Goal: Information Seeking & Learning: Learn about a topic

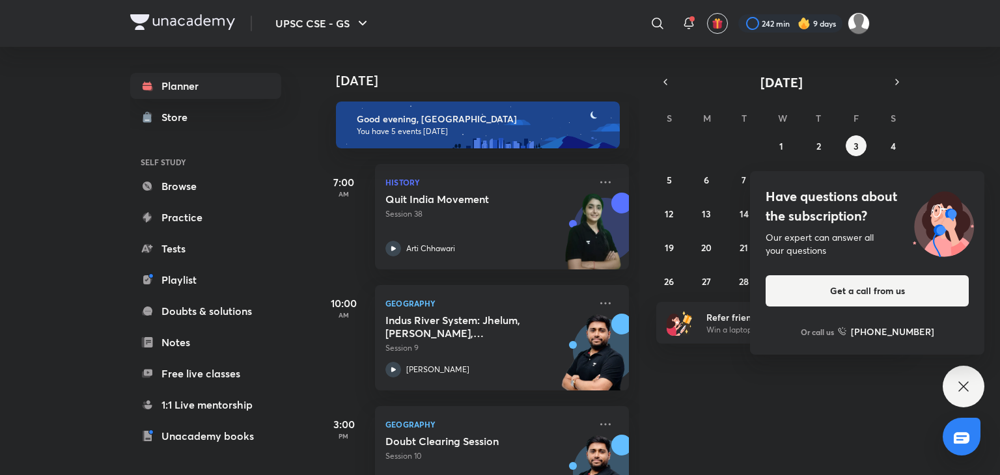
click at [954, 384] on div "Have questions about the subscription? Our expert can answer all your questions…" at bounding box center [964, 387] width 42 height 42
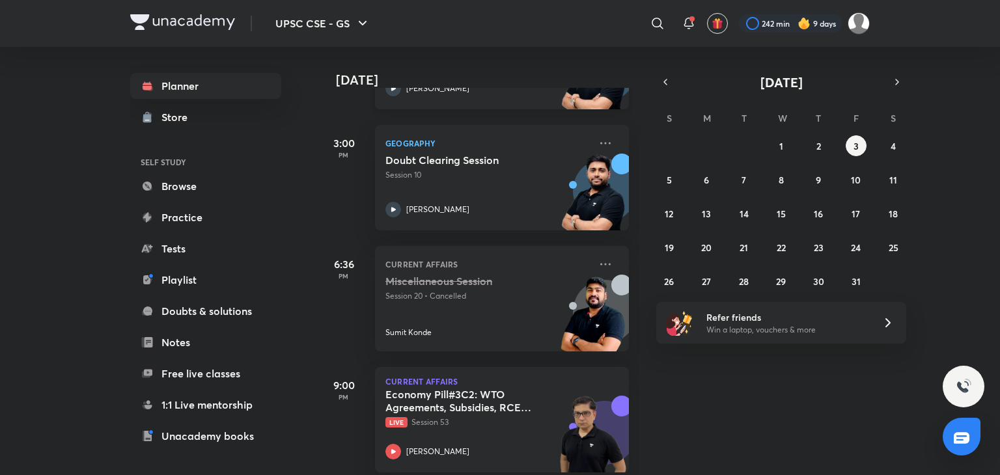
scroll to position [300, 0]
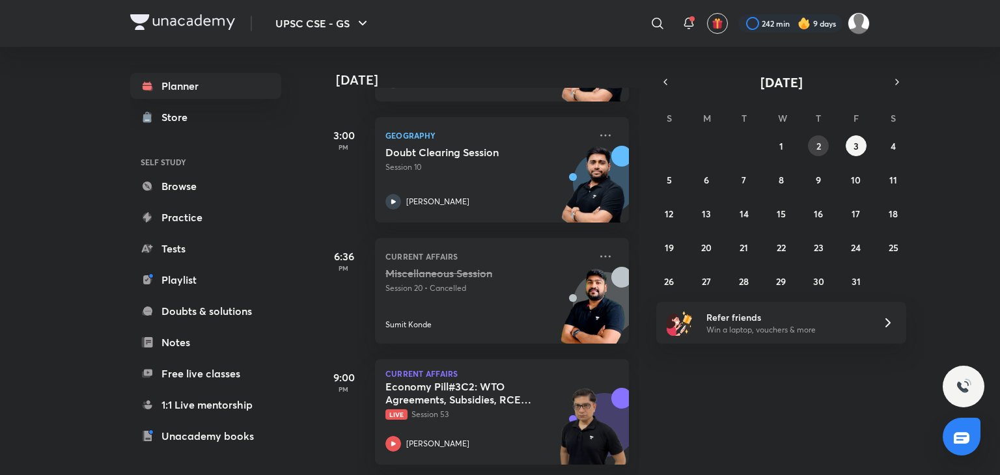
click at [813, 146] on button "2" at bounding box center [818, 145] width 21 height 21
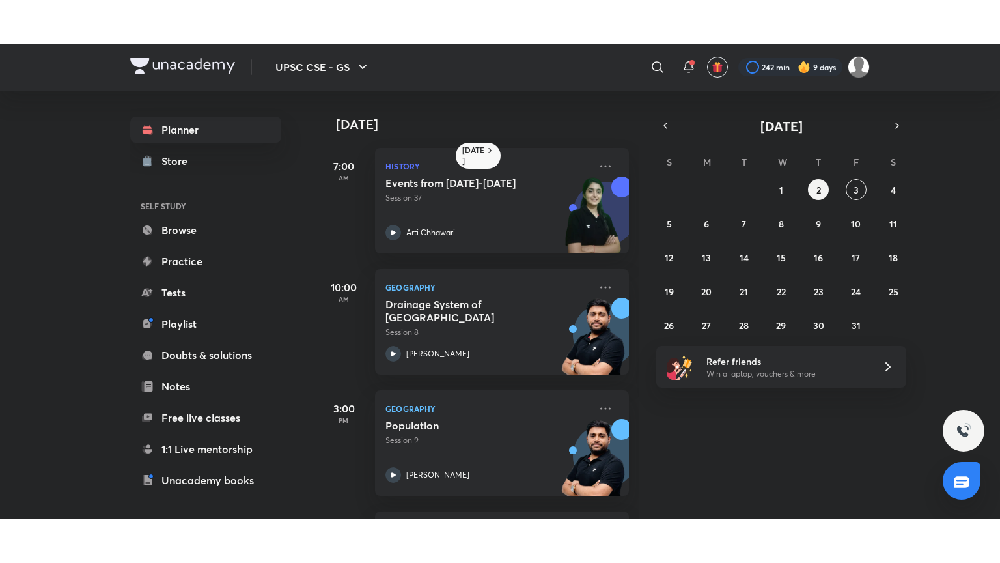
scroll to position [240, 0]
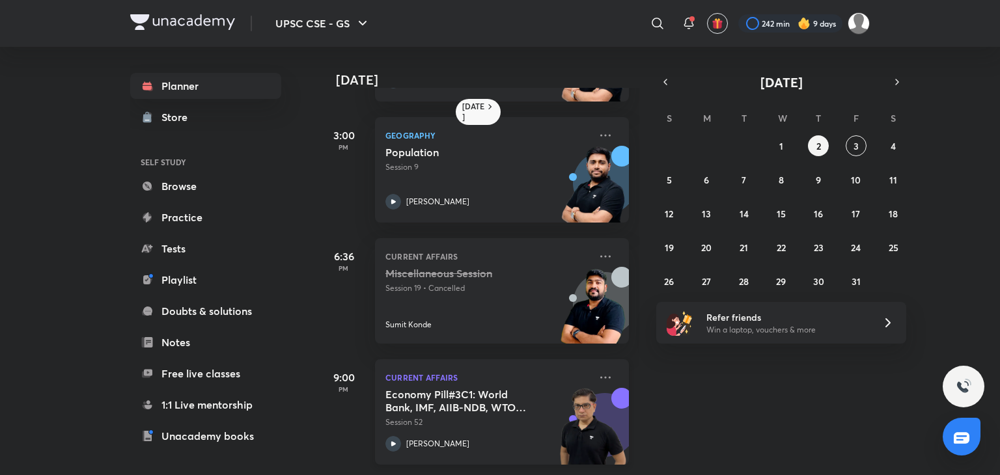
click at [391, 425] on div "Economy Pill#3C1: World Bank, IMF, AIIB-NDB, WTO Intro Session 52 [PERSON_NAME]" at bounding box center [488, 420] width 205 height 64
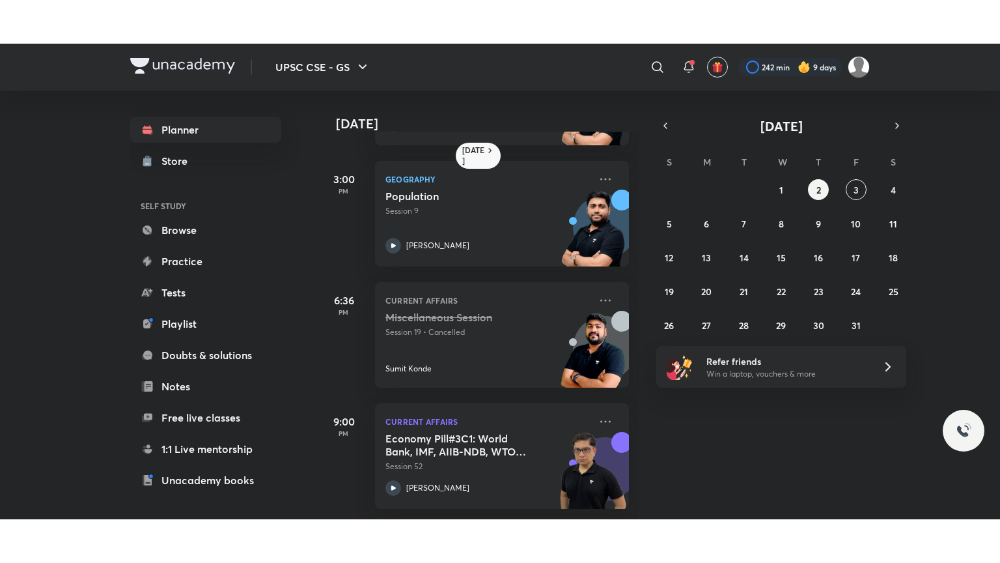
scroll to position [152, 0]
